Goal: Use online tool/utility: Utilize a website feature to perform a specific function

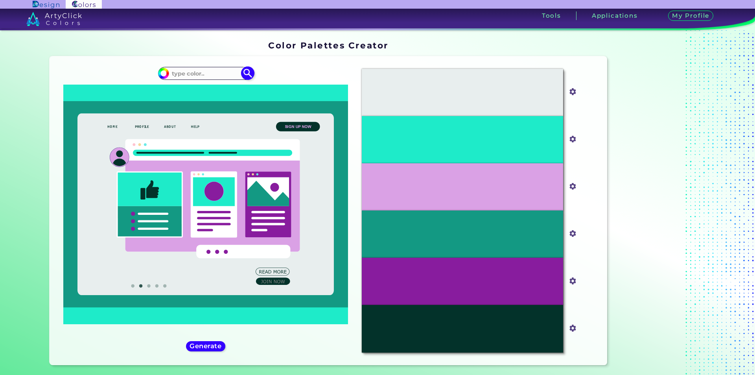
click at [207, 76] on input at bounding box center [205, 73] width 73 height 11
type input "[PERSON_NAME]"
click at [232, 85] on li "[PERSON_NAME] ◉" at bounding box center [208, 87] width 89 height 15
type input "#fe86a4"
type input "#FE86A4"
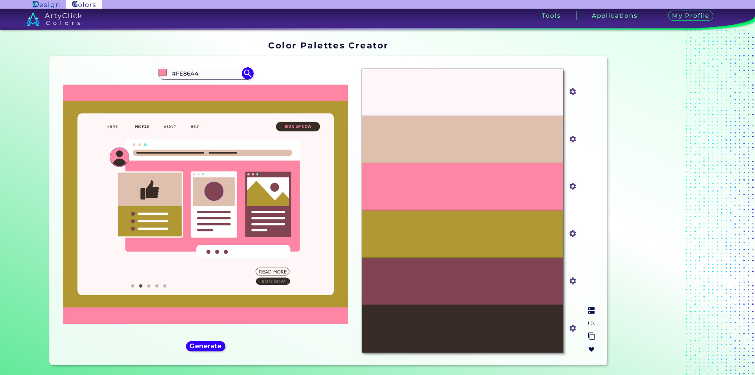
click at [420, 141] on div "#DFC0AE" at bounding box center [462, 139] width 201 height 47
click at [570, 139] on input "#dfc0ae" at bounding box center [571, 138] width 10 height 10
click at [518, 142] on div "#DFC0AE" at bounding box center [462, 139] width 201 height 47
click at [503, 193] on div "#FE86A4" at bounding box center [462, 186] width 201 height 47
click at [570, 190] on input "#fe86a4" at bounding box center [571, 186] width 10 height 10
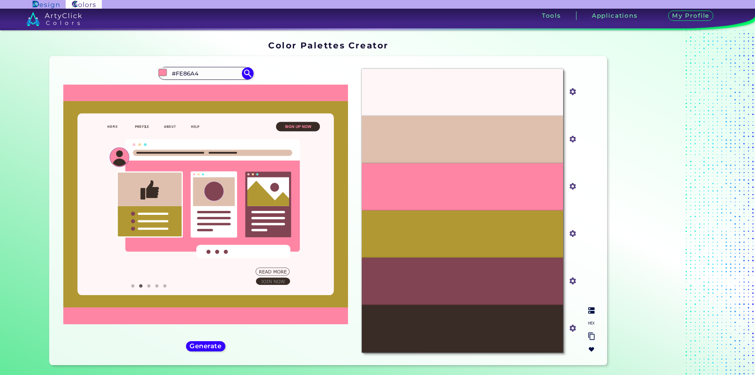
click at [570, 190] on input "#fe86a4" at bounding box center [571, 186] width 10 height 10
click at [224, 75] on input "#FE86A4" at bounding box center [205, 73] width 73 height 11
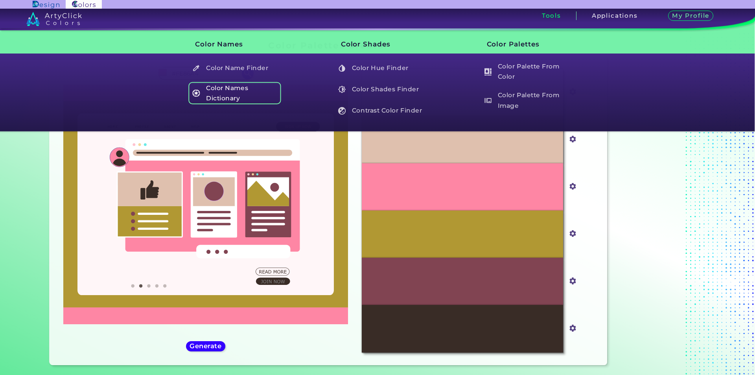
click at [227, 94] on h5 "Color Names Dictionary" at bounding box center [235, 93] width 92 height 22
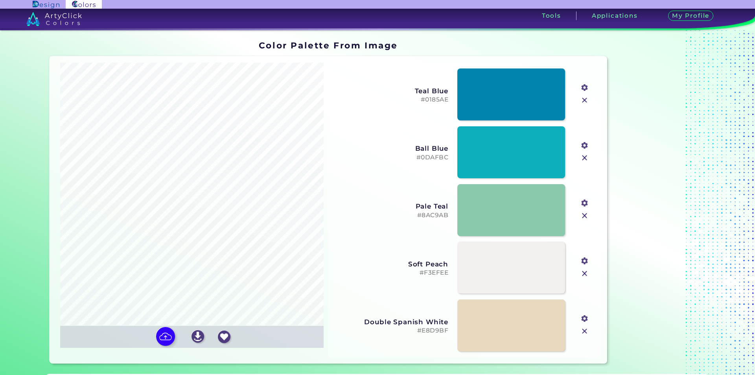
click at [584, 92] on input "#01889f" at bounding box center [584, 87] width 10 height 10
click at [583, 317] on input "#e8d9bf" at bounding box center [584, 318] width 10 height 10
click at [420, 277] on div "Soft Peach #F3EFEE #f3efee" at bounding box center [465, 268] width 266 height 58
